Goal: Information Seeking & Learning: Learn about a topic

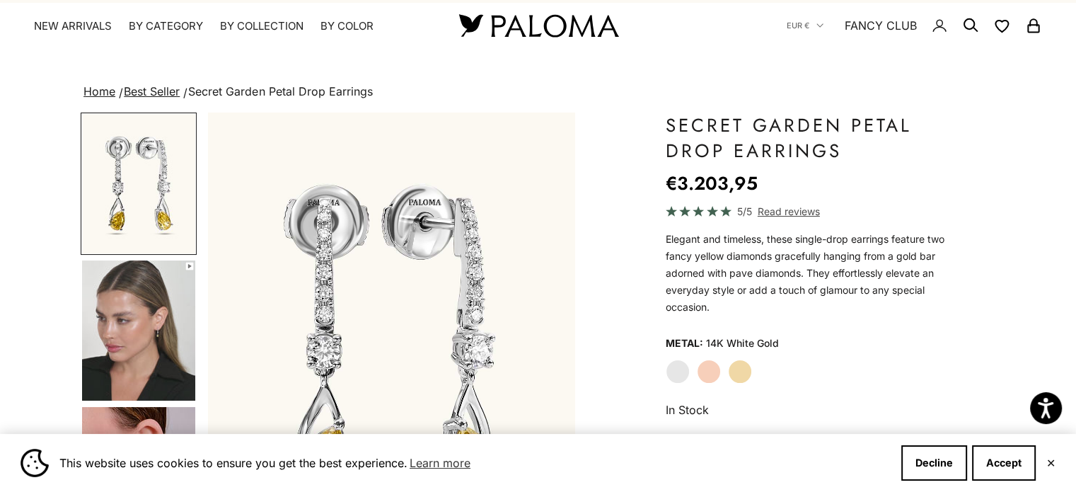
scroll to position [20, 0]
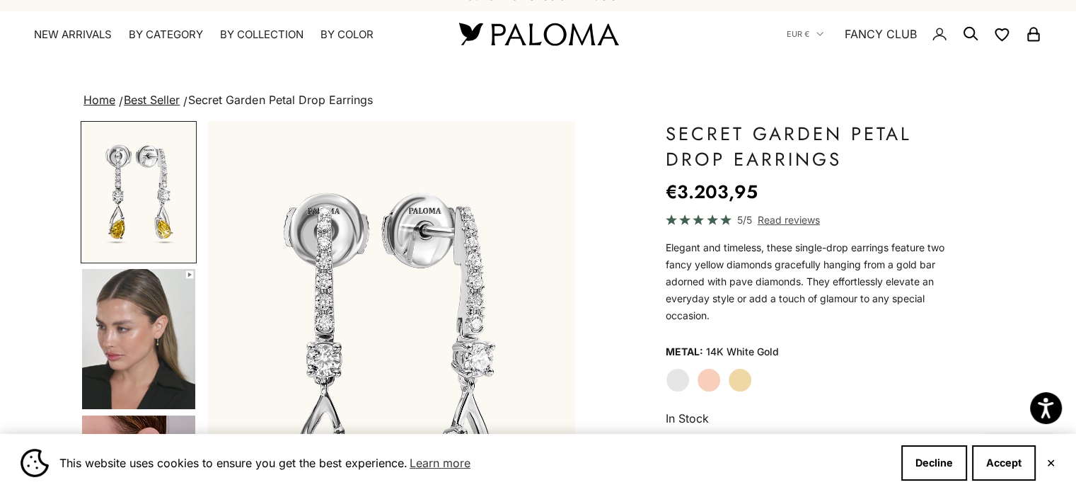
click at [1055, 463] on button "✕" at bounding box center [1050, 462] width 9 height 8
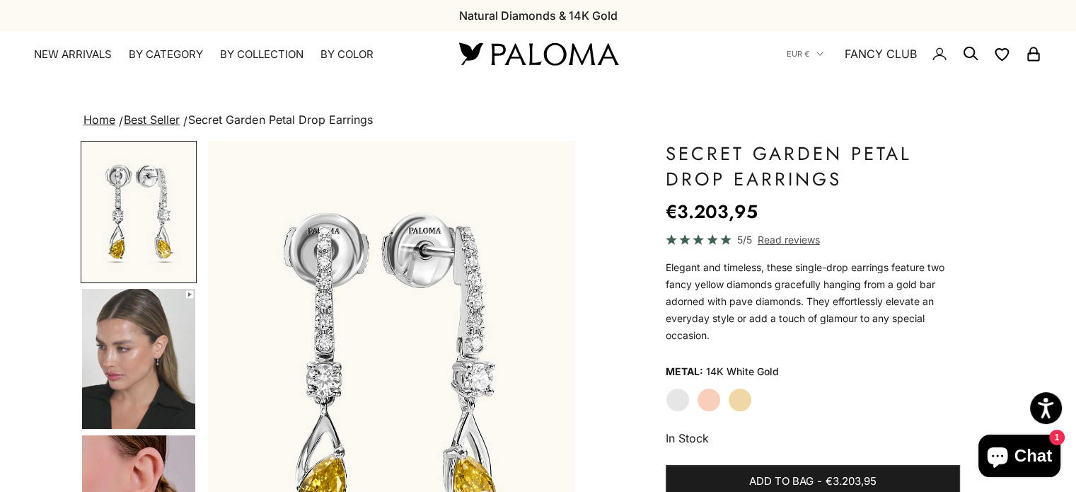
scroll to position [0, 0]
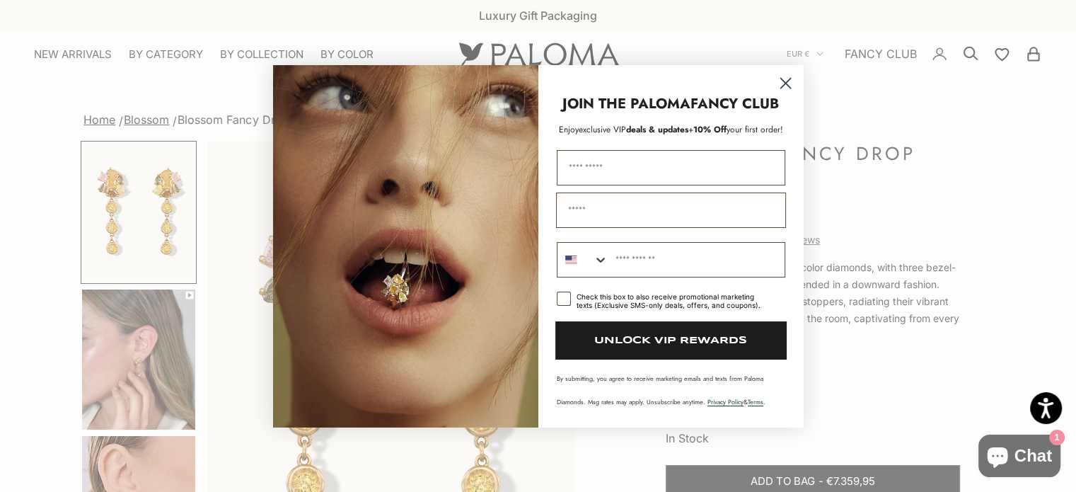
click at [785, 84] on circle "Close dialog" at bounding box center [784, 82] width 23 height 23
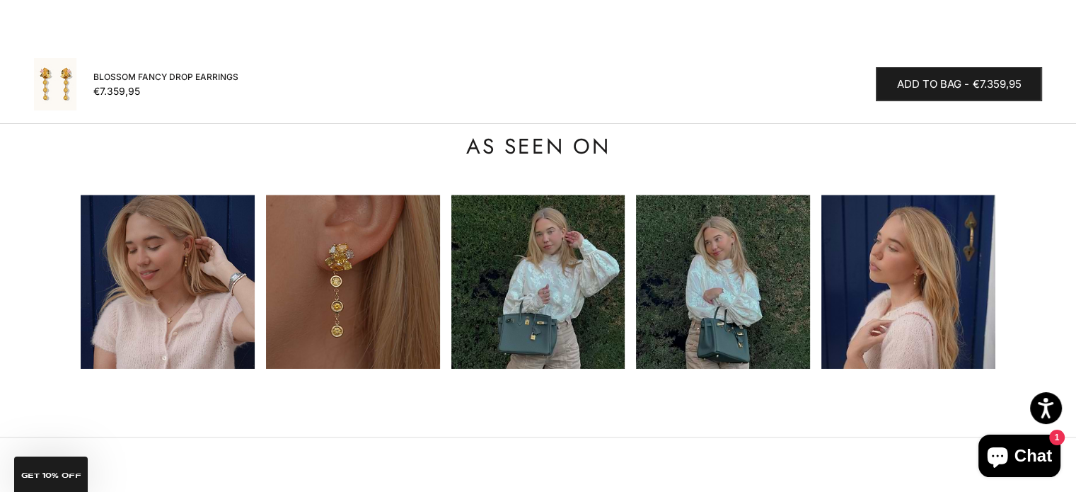
scroll to position [1316, 0]
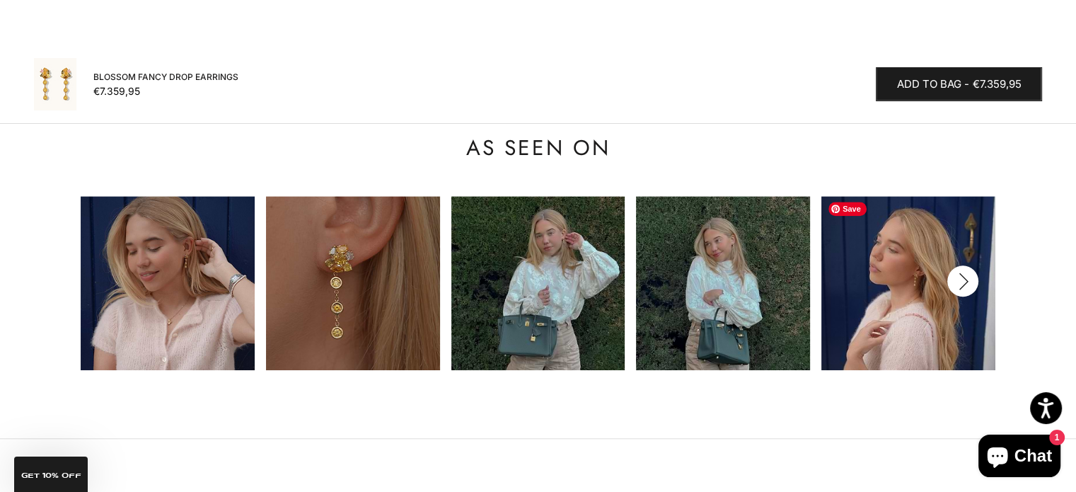
click at [972, 292] on img at bounding box center [908, 283] width 174 height 174
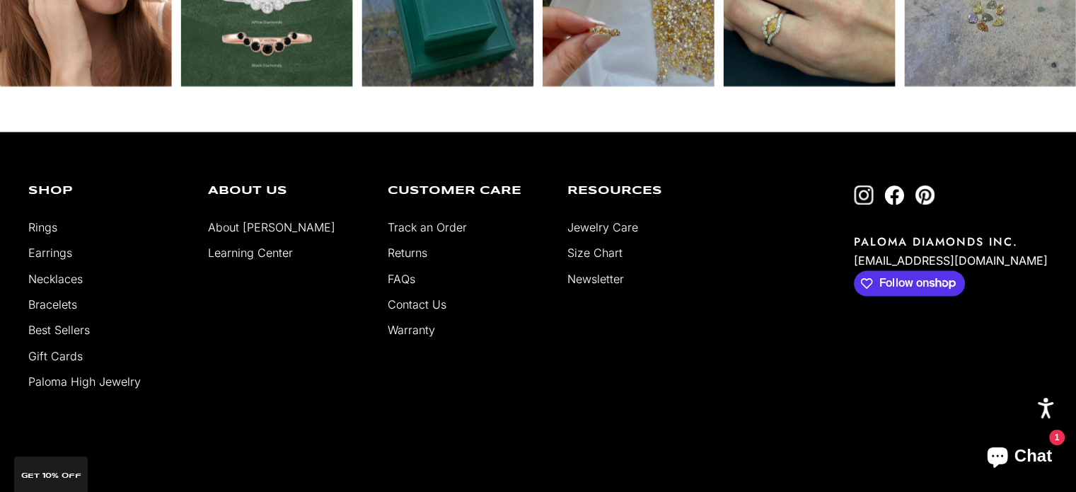
scroll to position [2866, 0]
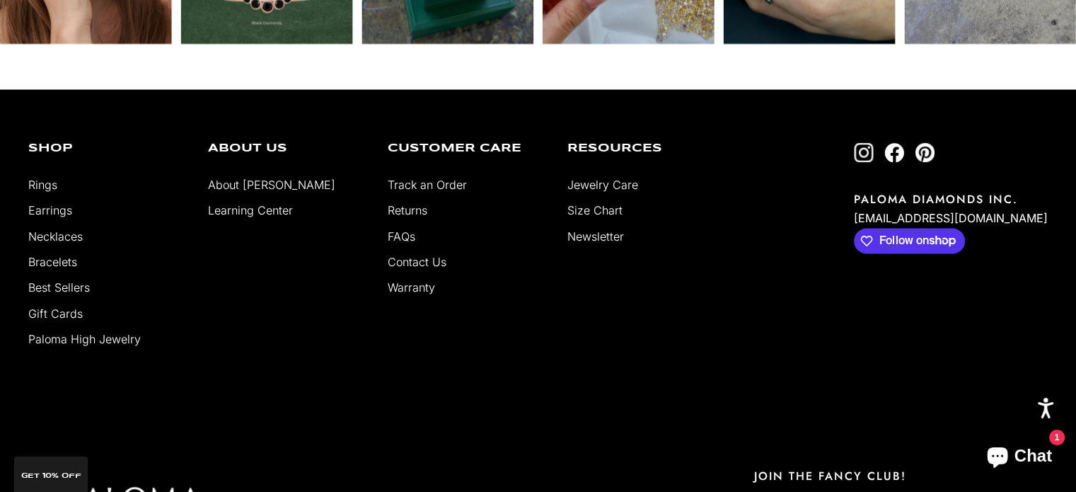
click at [266, 186] on link "About [PERSON_NAME]" at bounding box center [271, 185] width 127 height 14
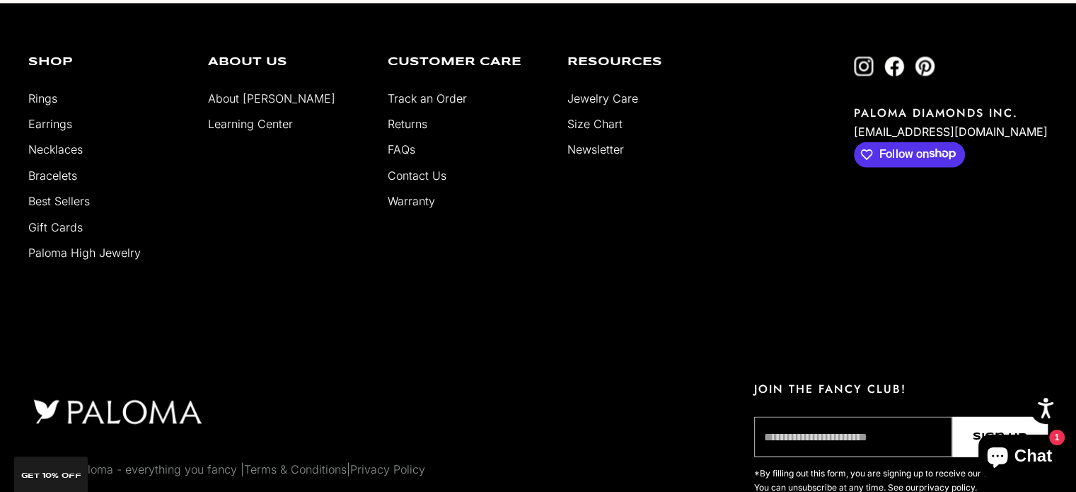
scroll to position [2781, 0]
